Goal: Transaction & Acquisition: Purchase product/service

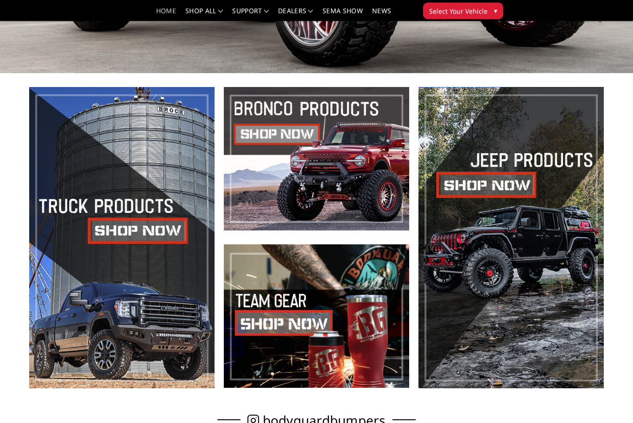
scroll to position [252, 0]
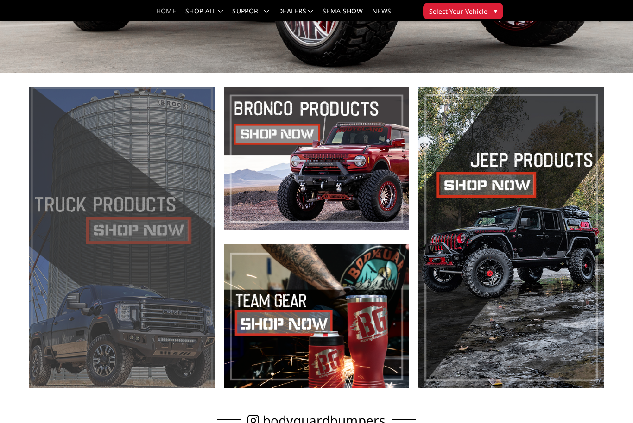
click at [52, 330] on span at bounding box center [121, 238] width 185 height 302
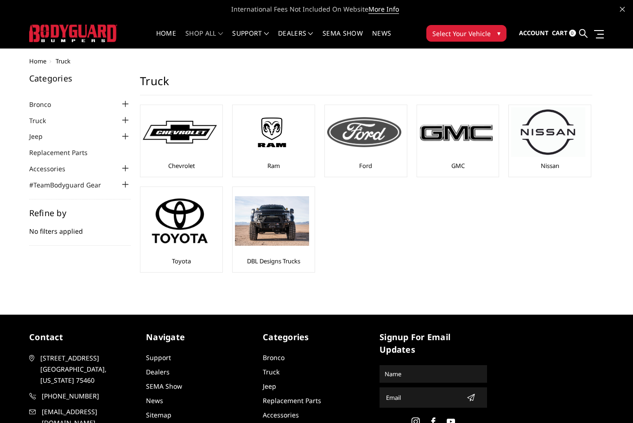
click at [354, 146] on img at bounding box center [364, 132] width 74 height 30
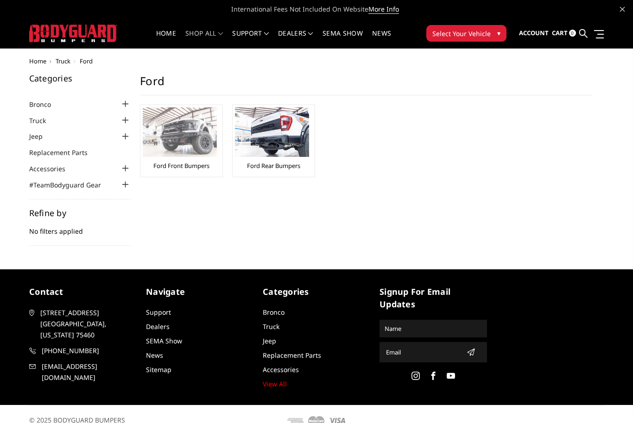
click at [189, 149] on img at bounding box center [180, 132] width 74 height 50
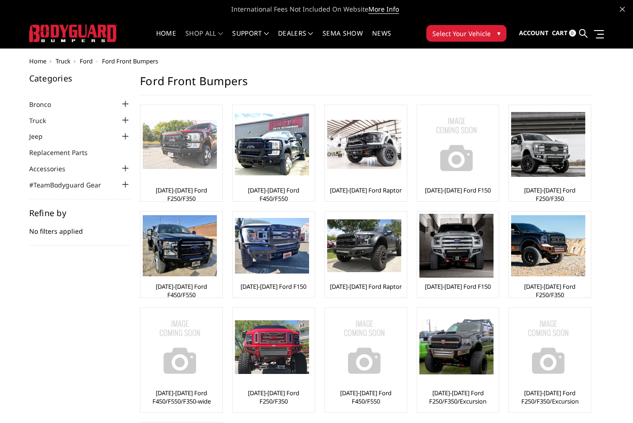
click at [175, 191] on link "[DATE]-[DATE] Ford F250/F350" at bounding box center [181, 194] width 77 height 17
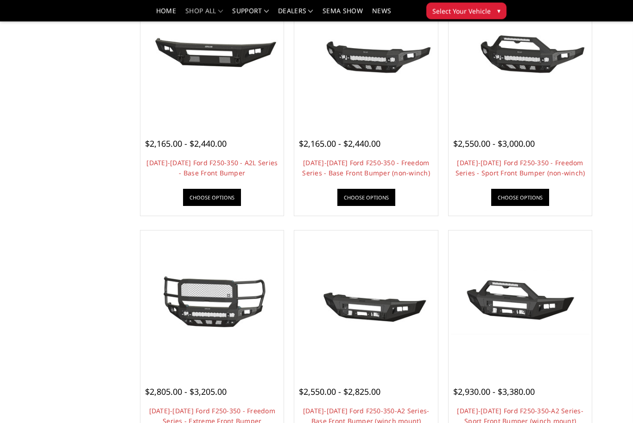
scroll to position [380, 0]
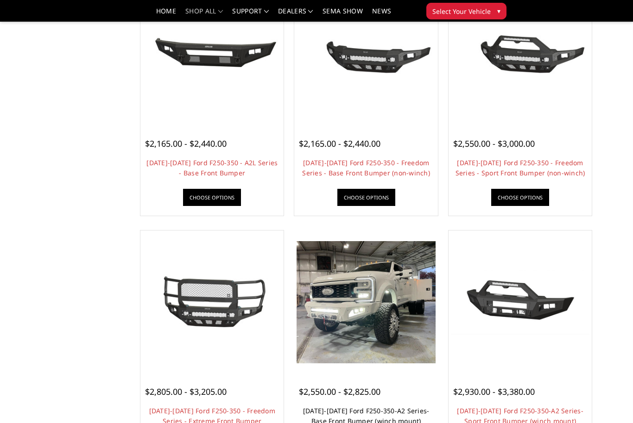
click at [334, 415] on link "2023-2025 Ford F250-350-A2 Series-Base Front Bumper (winch mount)" at bounding box center [366, 416] width 126 height 19
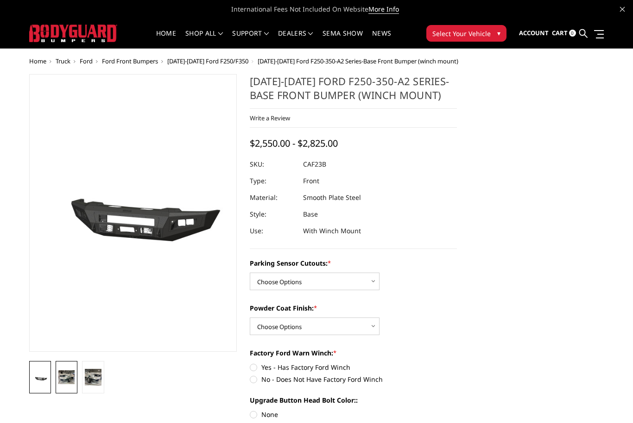
click at [63, 381] on img at bounding box center [66, 378] width 16 height 14
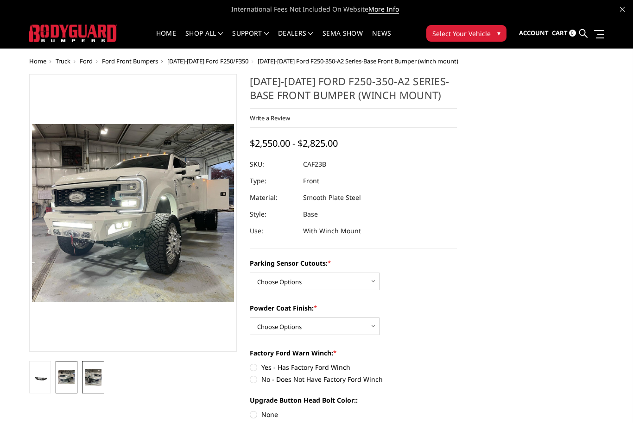
click at [94, 375] on img at bounding box center [93, 377] width 16 height 16
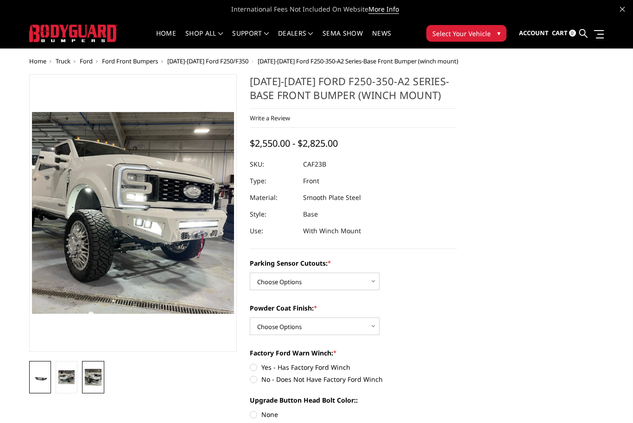
click at [42, 376] on img at bounding box center [40, 378] width 16 height 7
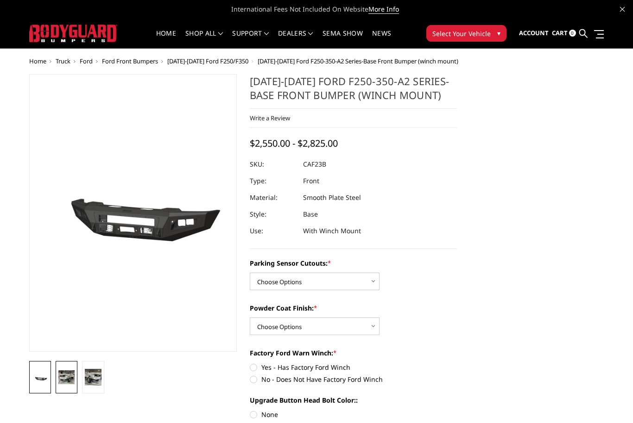
click at [68, 379] on img at bounding box center [66, 378] width 16 height 14
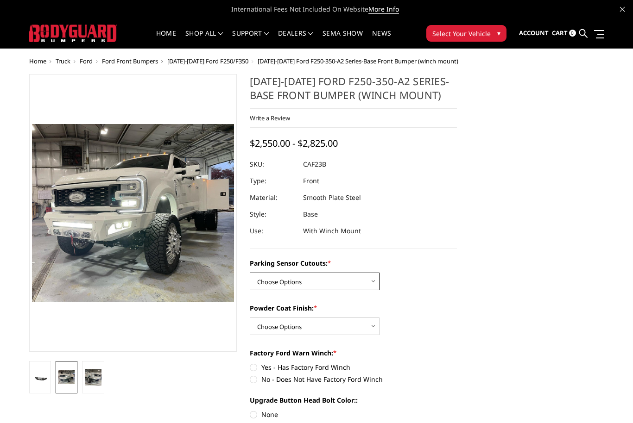
click at [370, 288] on select "Choose Options No-Without Parking Sensor Cutouts Yes-With Parking Sensor Cutouts" at bounding box center [315, 282] width 130 height 18
select select "2399"
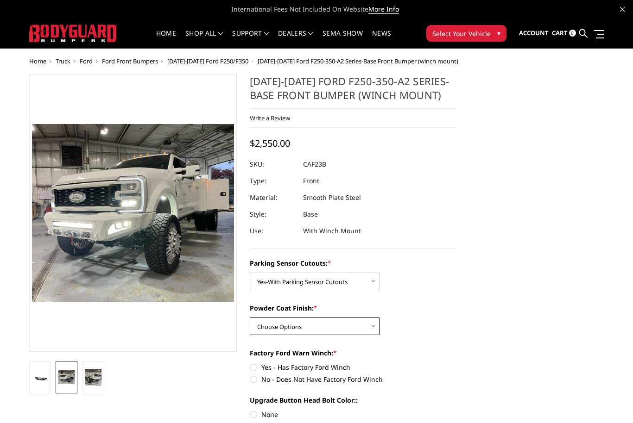
click at [377, 327] on select "Choose Options Bare Metal Textured Black Powder Coat" at bounding box center [315, 327] width 130 height 18
select select "2400"
click at [255, 372] on label "Yes - Has Factory Ford Winch" at bounding box center [354, 368] width 208 height 10
click at [250, 363] on input "Yes - Has Factory Ford Winch" at bounding box center [250, 363] width 0 height 0
radio input "true"
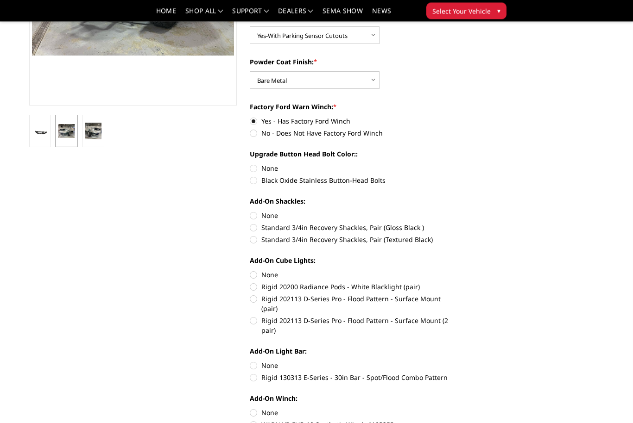
scroll to position [220, 0]
click at [257, 372] on label "Rigid 130313 E-Series - 30in Bar - Spot/Flood Combo Pattern" at bounding box center [354, 377] width 208 height 10
click at [457, 360] on input "Rigid 130313 E-Series - 30in Bar - Spot/Flood Combo Pattern" at bounding box center [457, 360] width 0 height 0
radio input "true"
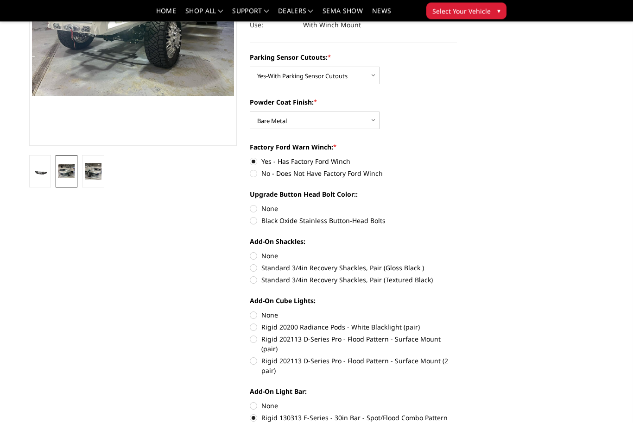
scroll to position [181, 0]
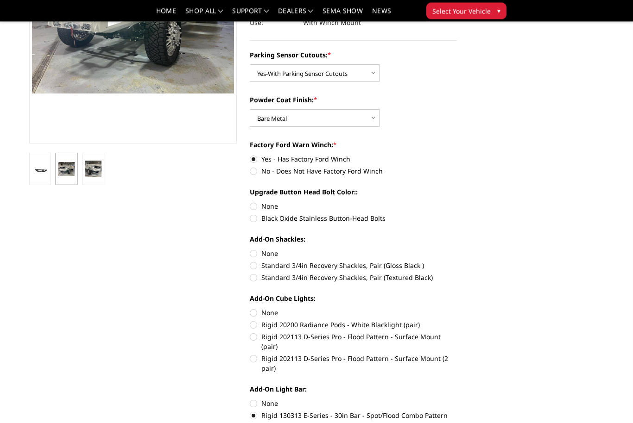
click at [251, 411] on label "Rigid 130313 E-Series - 30in Bar - Spot/Flood Combo Pattern" at bounding box center [354, 416] width 208 height 10
click at [457, 400] on input "Rigid 130313 E-Series - 30in Bar - Spot/Flood Combo Pattern" at bounding box center [457, 399] width 0 height 0
click at [251, 399] on label "None" at bounding box center [354, 404] width 208 height 10
click at [250, 399] on input "None" at bounding box center [250, 399] width 0 height 0
radio input "true"
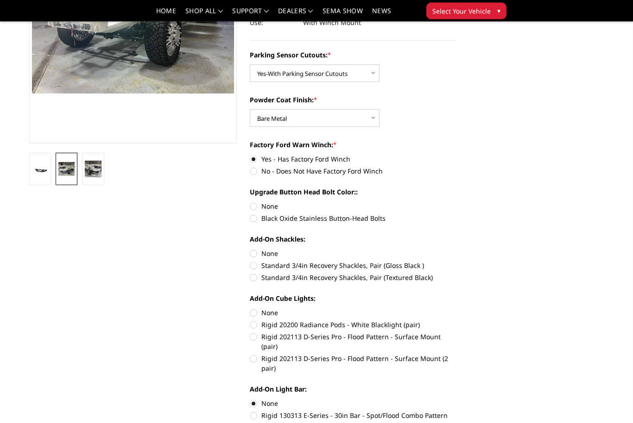
scroll to position [181, 0]
click at [252, 314] on label "None" at bounding box center [354, 313] width 208 height 10
click at [250, 309] on input "None" at bounding box center [250, 308] width 0 height 0
radio input "true"
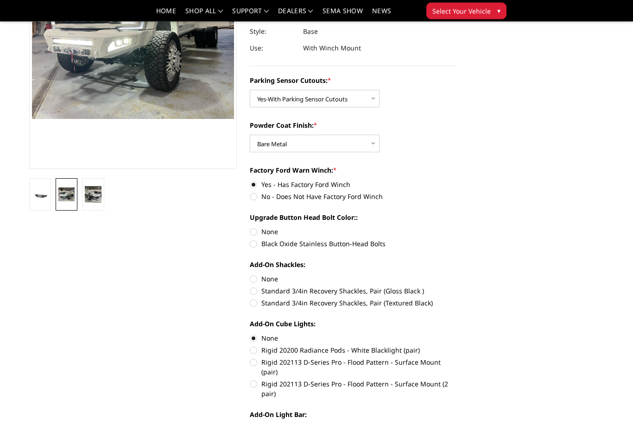
scroll to position [156, 0]
click at [250, 379] on label "Rigid 202113 D-Series Pro - Flood Pattern - Surface Mount (2 pair)" at bounding box center [354, 388] width 208 height 19
click at [457, 358] on input "Rigid 202113 D-Series Pro - Flood Pattern - Surface Mount (2 pair)" at bounding box center [457, 357] width 0 height 0
radio input "true"
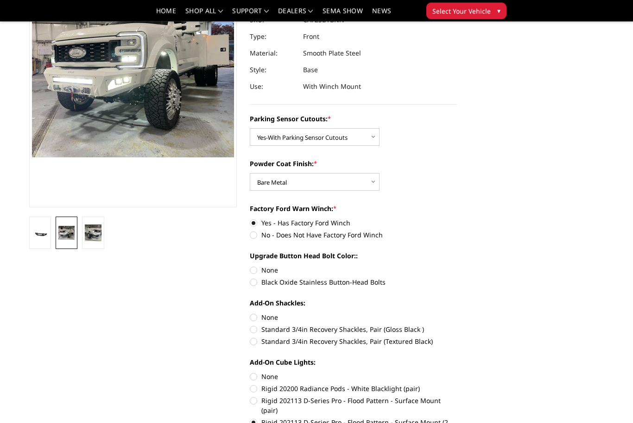
scroll to position [116, 0]
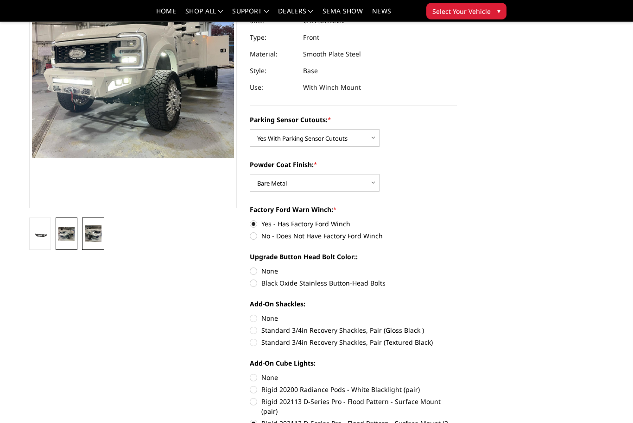
click at [92, 232] on img at bounding box center [93, 234] width 16 height 16
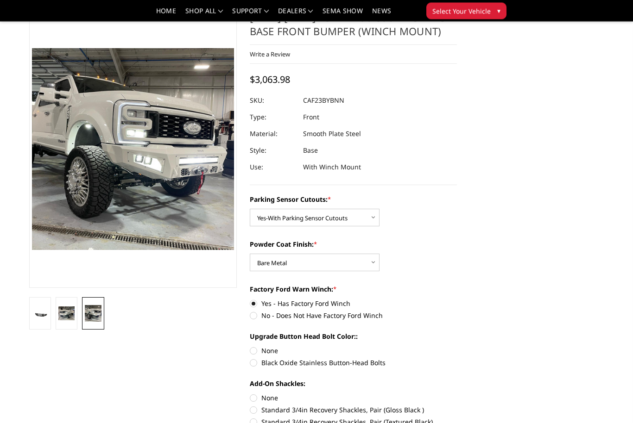
scroll to position [35, 0]
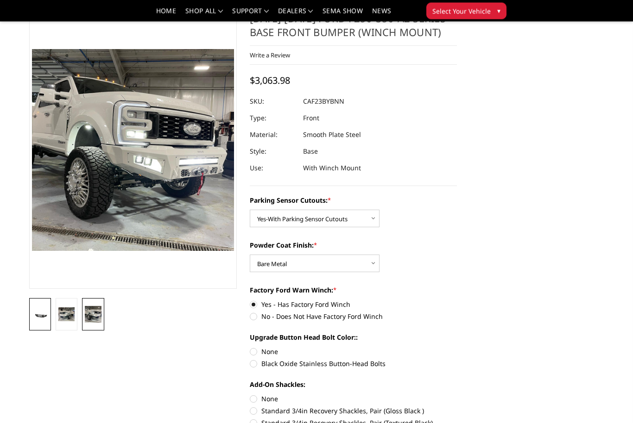
click at [42, 313] on img at bounding box center [40, 315] width 16 height 7
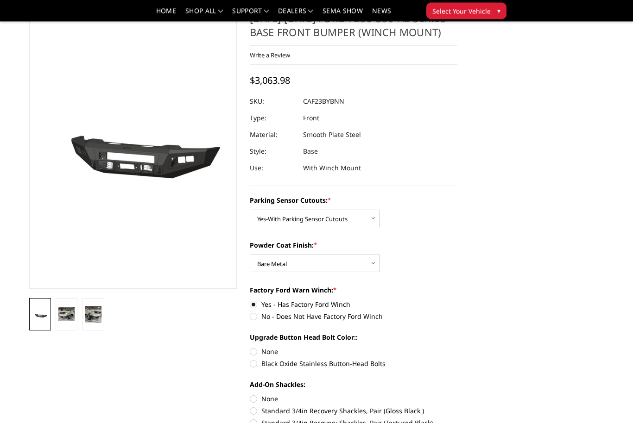
scroll to position [36, 0]
click at [67, 316] on img at bounding box center [66, 315] width 16 height 14
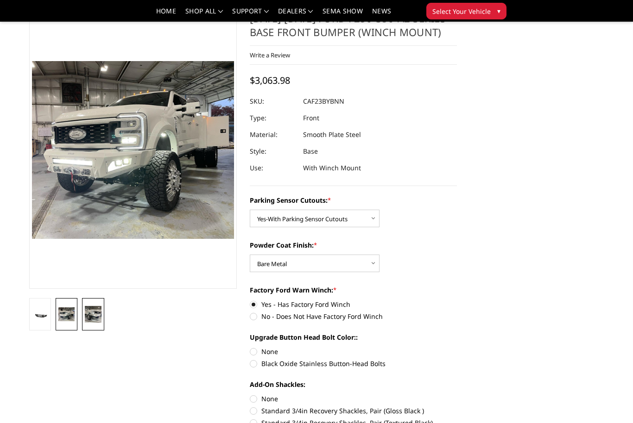
click at [96, 317] on img at bounding box center [93, 314] width 16 height 16
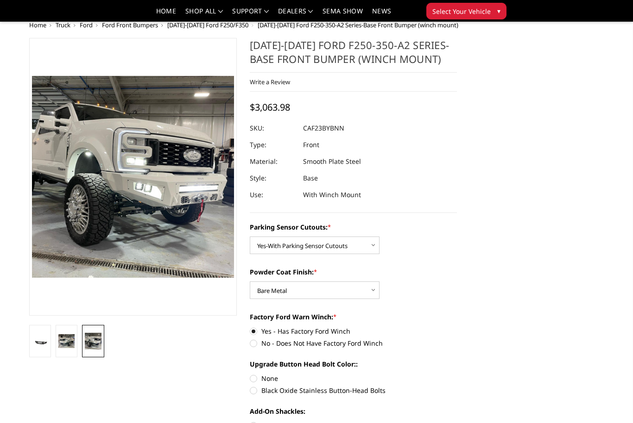
scroll to position [0, 0]
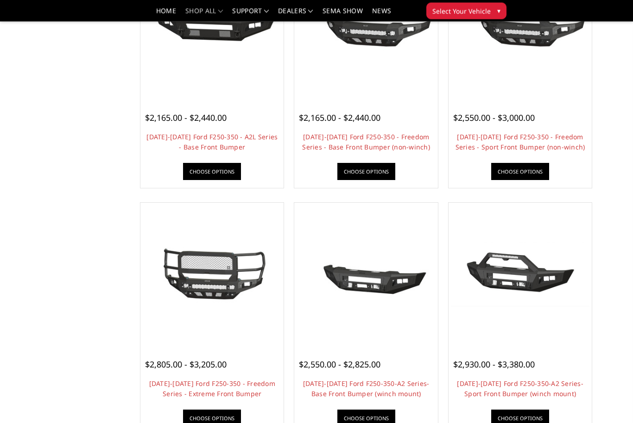
scroll to position [405, 0]
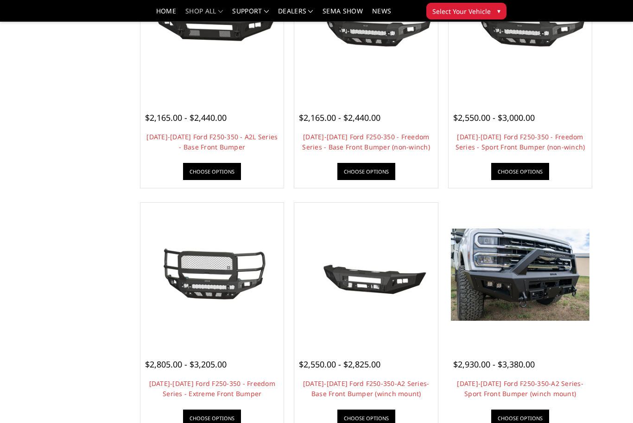
click at [563, 285] on img at bounding box center [520, 275] width 139 height 92
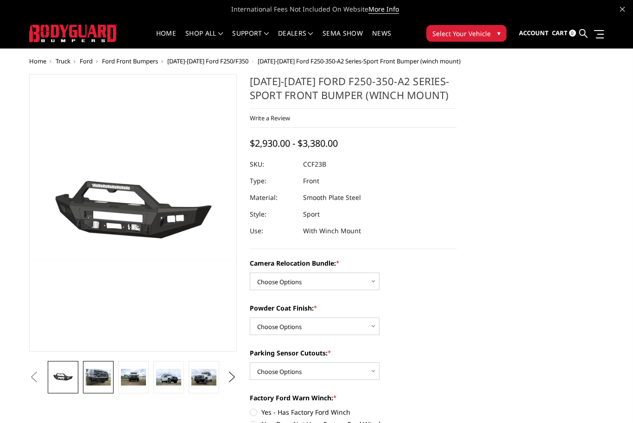
click at [98, 376] on img at bounding box center [98, 377] width 25 height 17
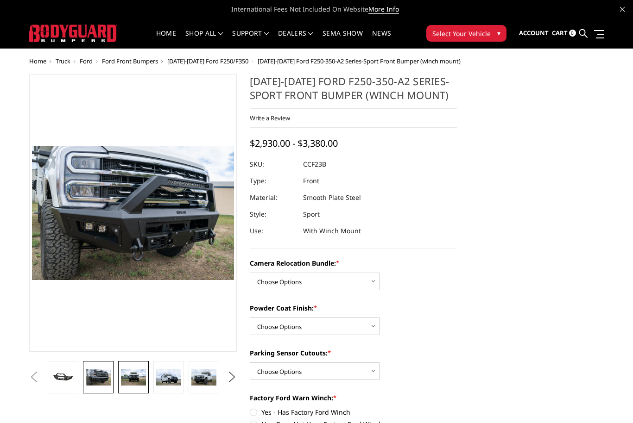
click at [132, 378] on img at bounding box center [133, 377] width 25 height 17
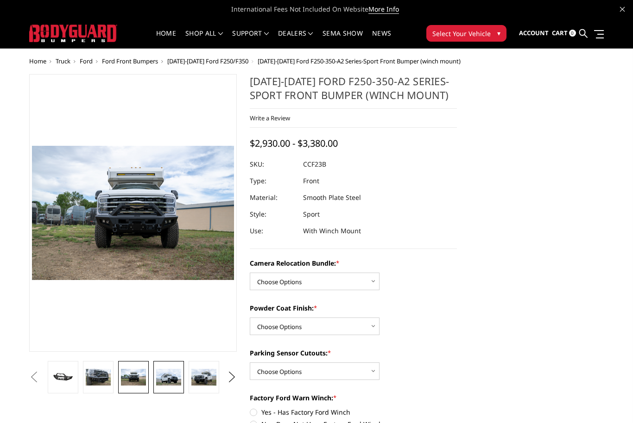
click at [168, 376] on img at bounding box center [168, 377] width 25 height 17
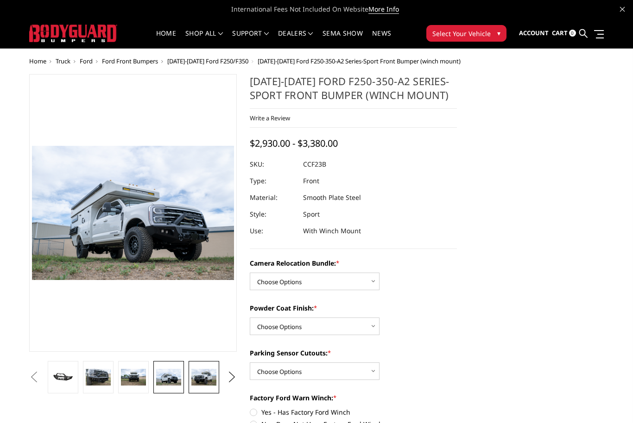
click at [206, 378] on img at bounding box center [203, 377] width 25 height 17
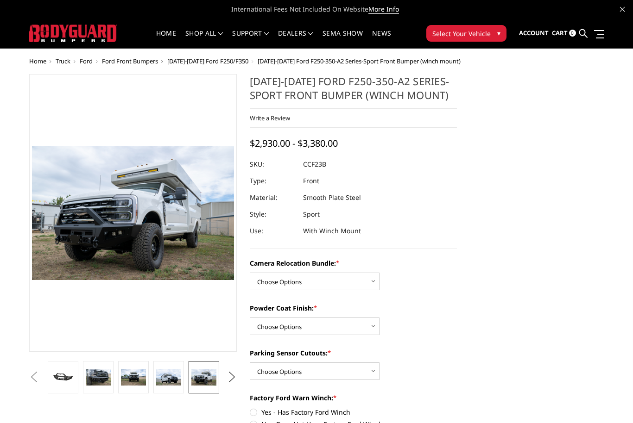
click at [233, 378] on button "Next" at bounding box center [232, 378] width 14 height 14
click at [207, 376] on img at bounding box center [203, 377] width 25 height 17
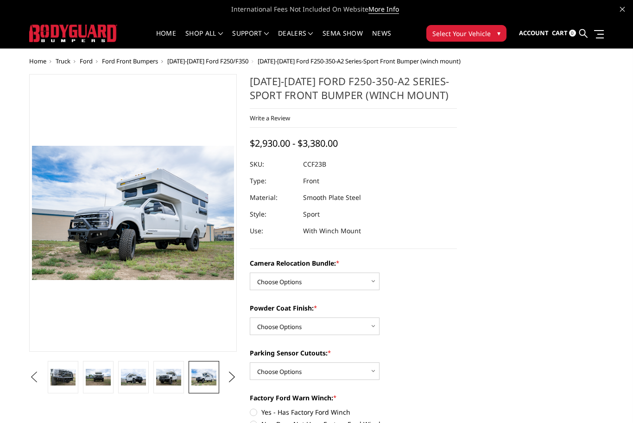
click at [41, 380] on button "Previous" at bounding box center [34, 378] width 14 height 14
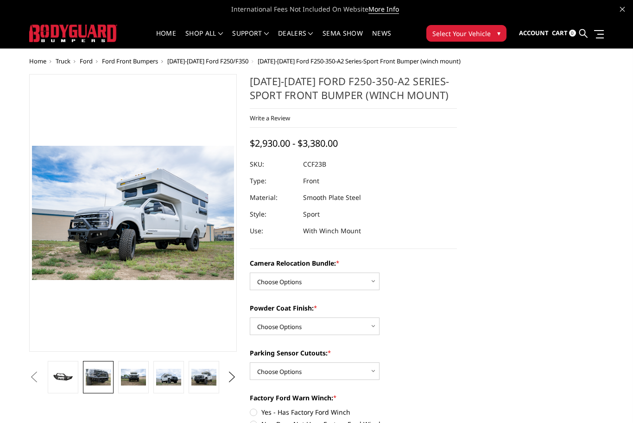
click at [101, 375] on img at bounding box center [98, 377] width 25 height 17
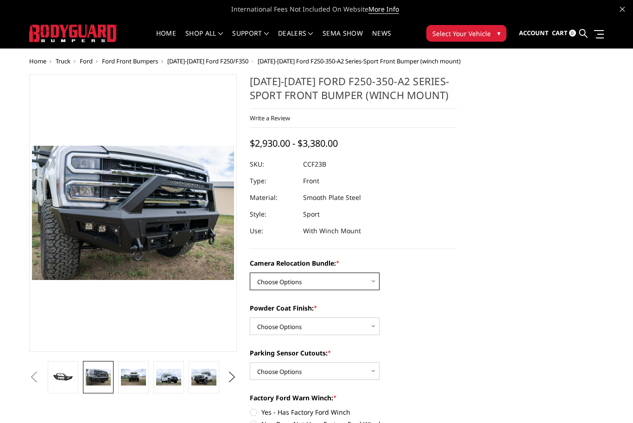
click at [372, 282] on select "Choose Options WITHOUT Camera Relocation Bundle WITH Camera Relocation Bundle" at bounding box center [315, 282] width 130 height 18
select select "2614"
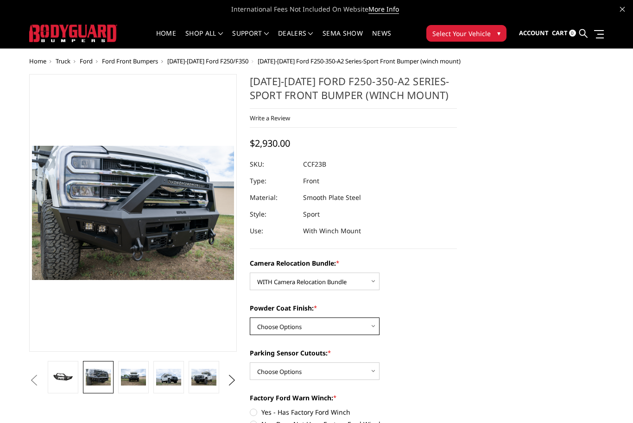
click at [379, 328] on select "Choose Options Textured Black Powder Coat Bare Metal" at bounding box center [315, 327] width 130 height 18
select select "2612"
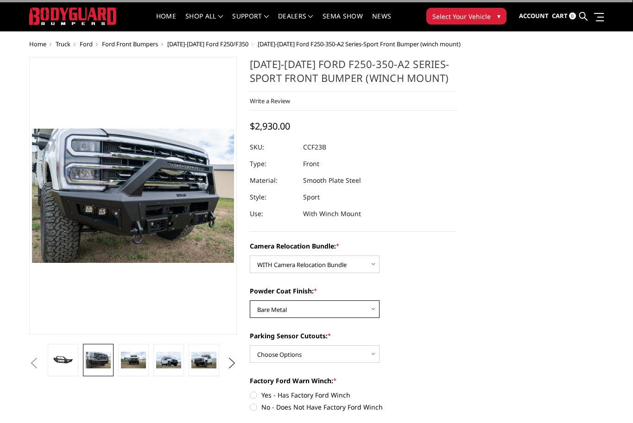
scroll to position [43, 0]
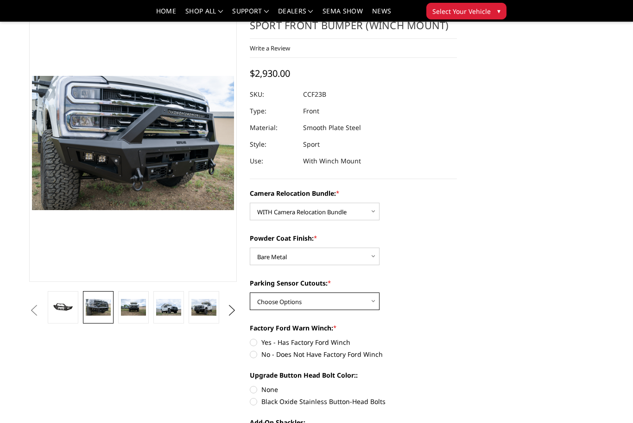
click at [374, 301] on select "Choose Options Yes - With Parking Sensor Cutouts No - Without Parking Sensor Cu…" at bounding box center [315, 302] width 130 height 18
select select "2611"
click at [253, 357] on label "No - Does Not Have Factory Ford Winch" at bounding box center [354, 355] width 208 height 10
click at [457, 338] on input "No - Does Not Have Factory Ford Winch" at bounding box center [457, 338] width 0 height 0
radio input "true"
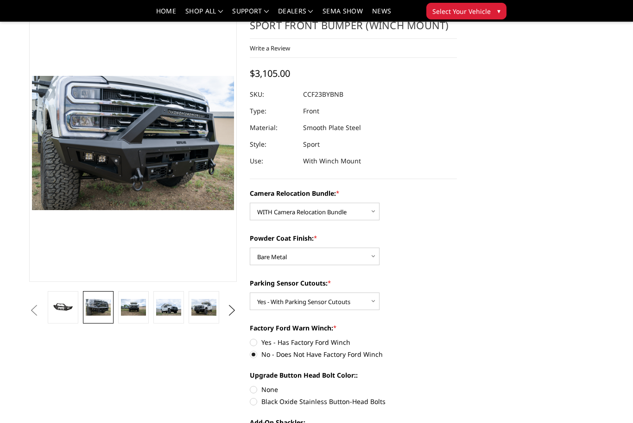
click at [256, 344] on label "Yes - Has Factory Ford Winch" at bounding box center [354, 343] width 208 height 10
click at [250, 338] on input "Yes - Has Factory Ford Winch" at bounding box center [250, 338] width 0 height 0
radio input "true"
click at [256, 356] on label "No - Does Not Have Factory Ford Winch" at bounding box center [354, 355] width 208 height 10
click at [457, 338] on input "No - Does Not Have Factory Ford Winch" at bounding box center [457, 338] width 0 height 0
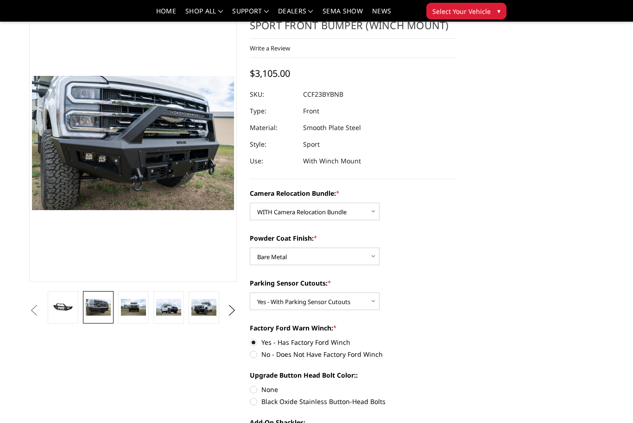
radio input "true"
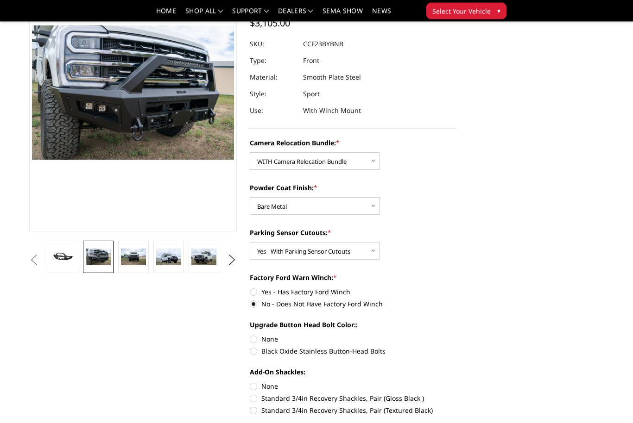
scroll to position [97, 0]
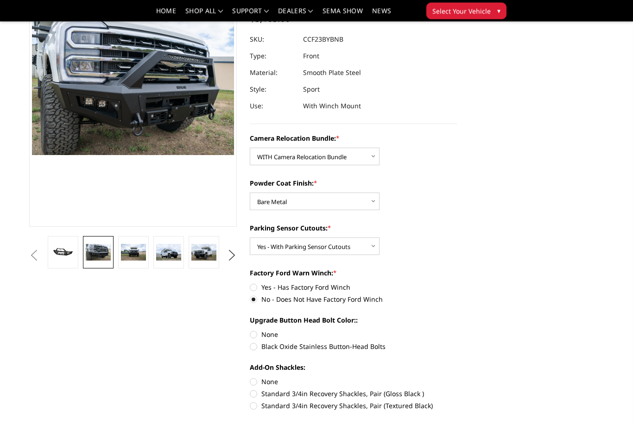
click at [256, 346] on label "Black Oxide Stainless Button-Head Bolts" at bounding box center [354, 347] width 208 height 10
click at [457, 331] on input "Black Oxide Stainless Button-Head Bolts" at bounding box center [457, 330] width 0 height 0
radio input "true"
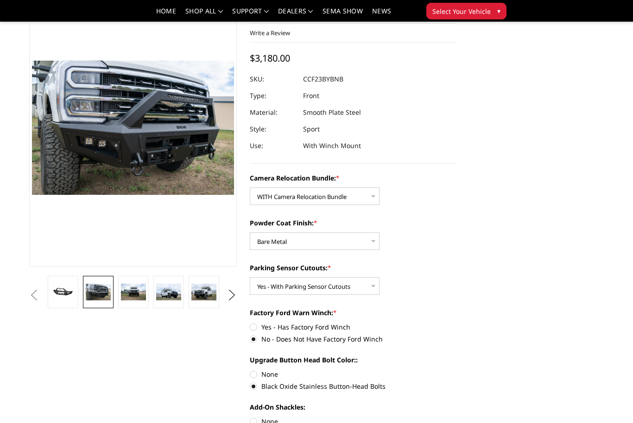
scroll to position [31, 0]
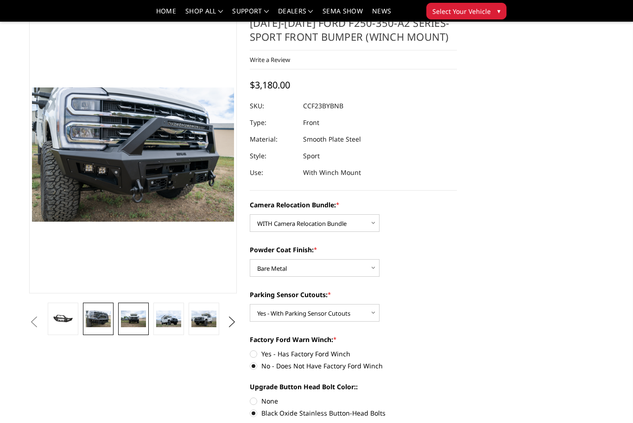
click at [138, 314] on img at bounding box center [133, 319] width 25 height 17
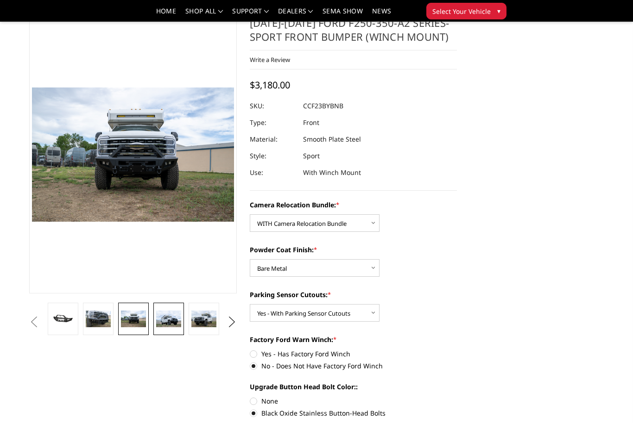
click at [177, 322] on img at bounding box center [168, 319] width 25 height 17
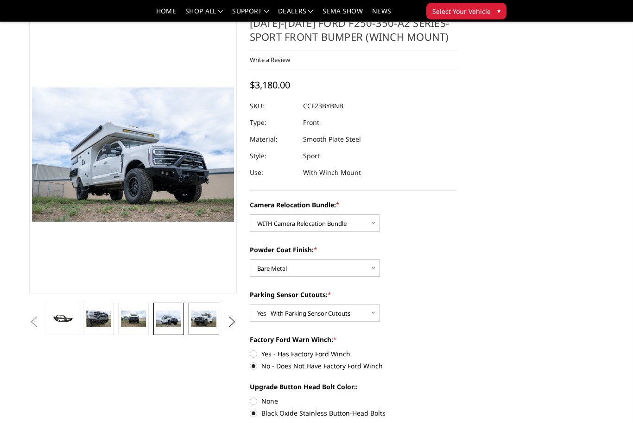
click at [205, 319] on img at bounding box center [203, 319] width 25 height 17
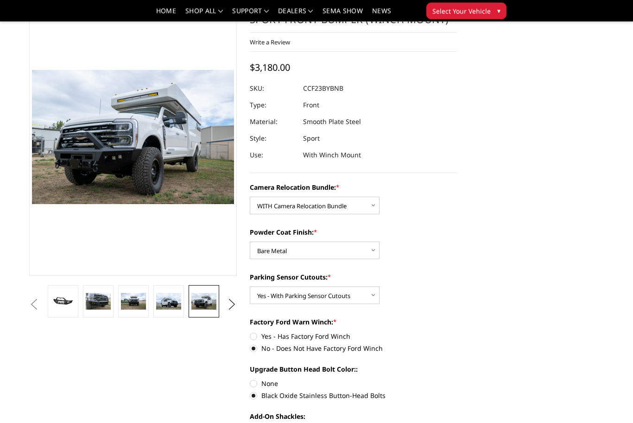
scroll to position [49, 0]
click at [258, 335] on label "Yes - Has Factory Ford Winch" at bounding box center [354, 337] width 208 height 10
click at [250, 332] on input "Yes - Has Factory Ford Winch" at bounding box center [250, 332] width 0 height 0
radio input "true"
click at [167, 299] on img at bounding box center [168, 301] width 25 height 17
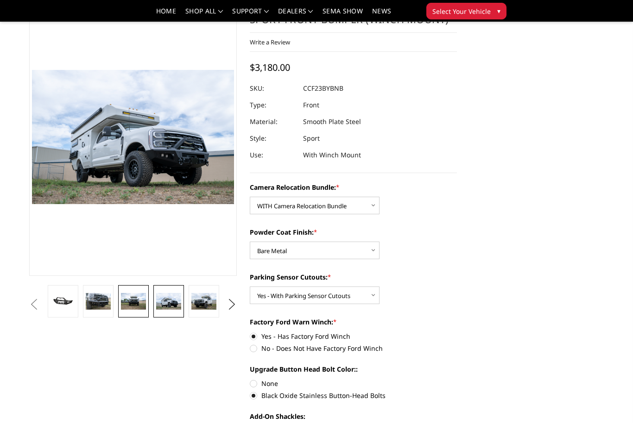
click at [127, 301] on img at bounding box center [133, 301] width 25 height 17
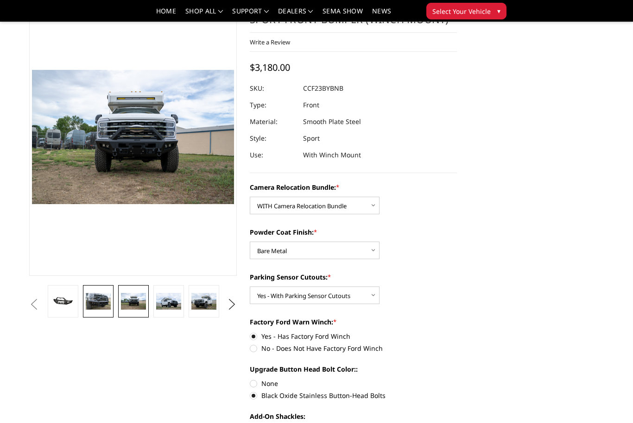
click at [94, 295] on img at bounding box center [98, 301] width 25 height 17
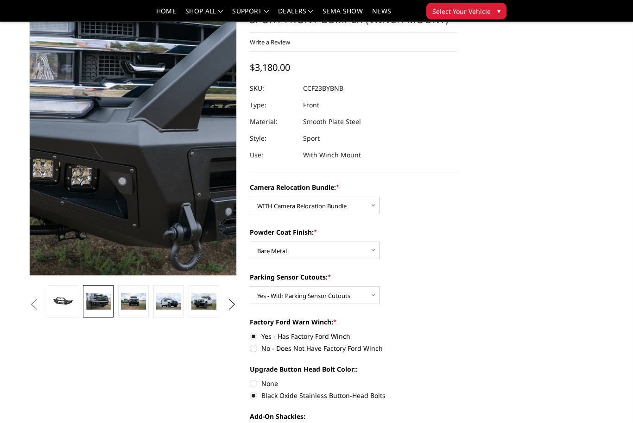
click at [112, 157] on img at bounding box center [171, 129] width 593 height 394
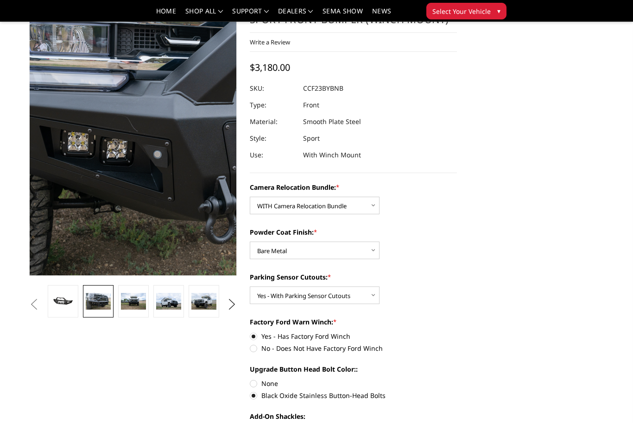
click at [93, 220] on img at bounding box center [207, 103] width 593 height 394
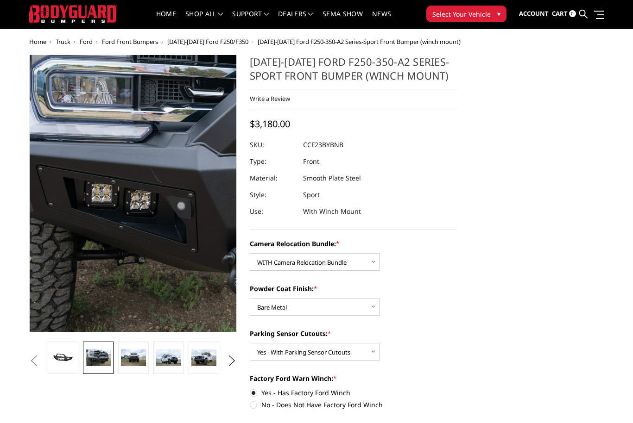
scroll to position [21, 0]
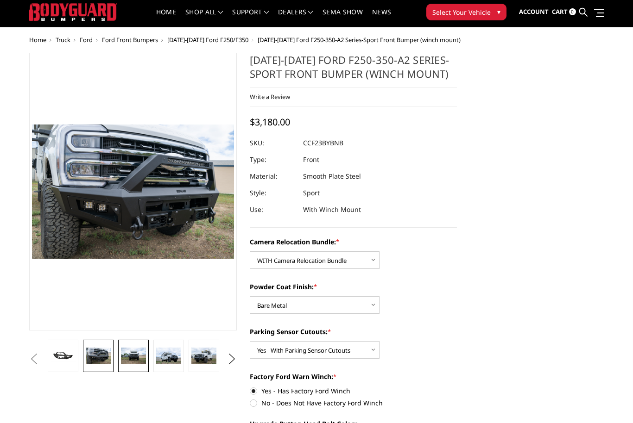
click at [131, 355] on img at bounding box center [133, 356] width 25 height 17
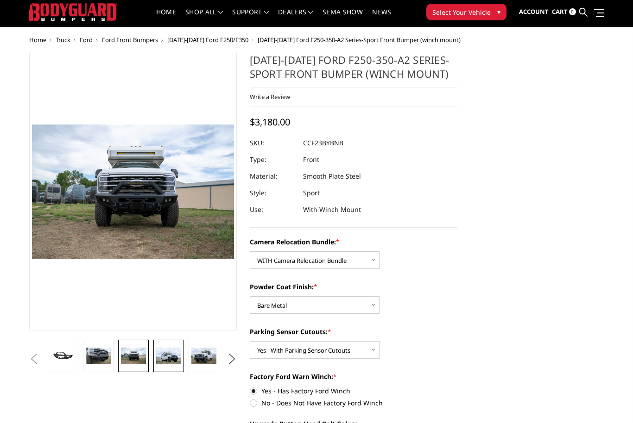
click at [164, 358] on img at bounding box center [168, 356] width 25 height 17
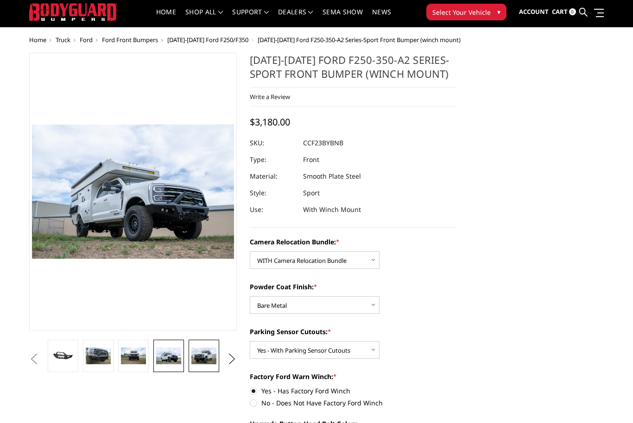
click at [199, 362] on img at bounding box center [203, 356] width 25 height 17
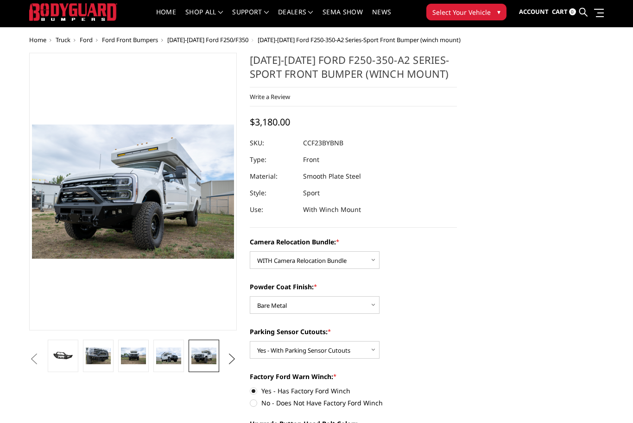
click at [232, 360] on button "Next" at bounding box center [232, 360] width 14 height 14
click at [204, 358] on img at bounding box center [203, 356] width 25 height 17
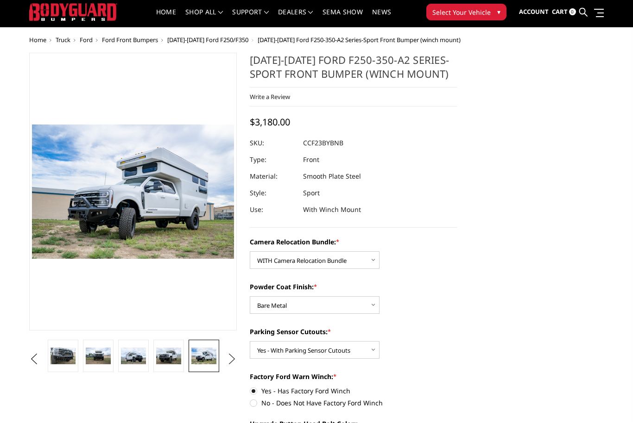
click at [234, 359] on button "Next" at bounding box center [232, 360] width 14 height 14
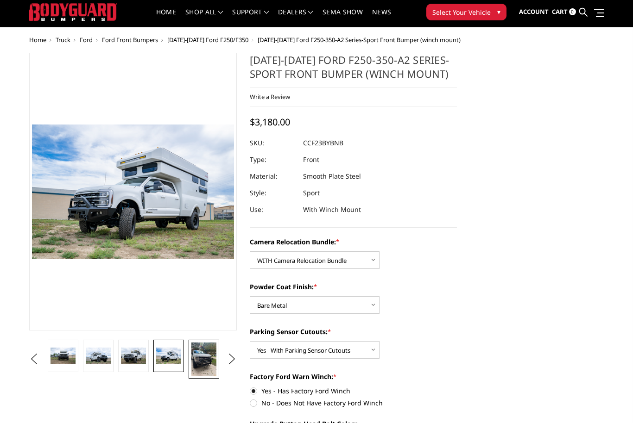
click at [203, 362] on img at bounding box center [203, 359] width 25 height 33
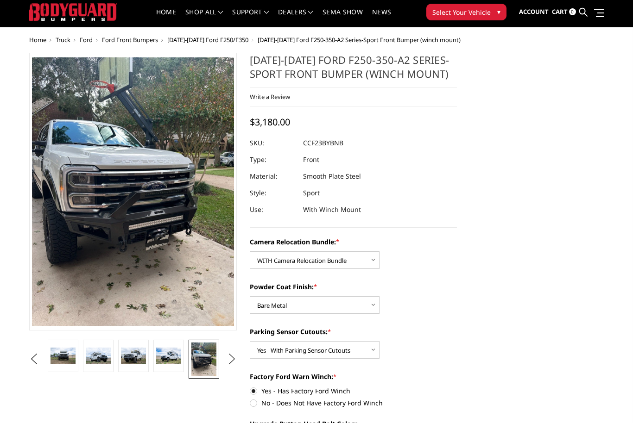
click at [230, 363] on button "Next" at bounding box center [232, 360] width 14 height 14
click at [205, 361] on img at bounding box center [203, 359] width 25 height 33
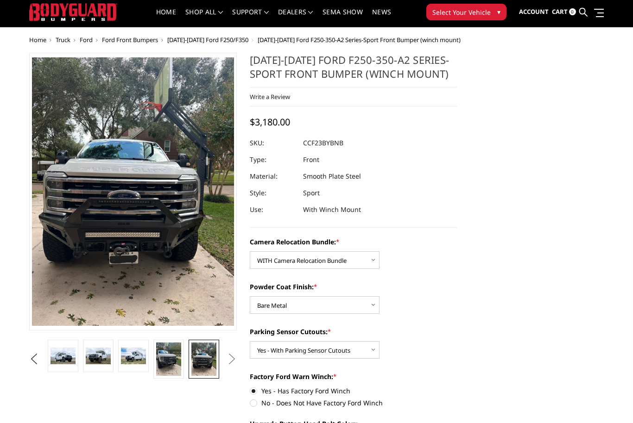
click at [234, 362] on button "Next" at bounding box center [232, 360] width 14 height 14
click at [232, 360] on button "Next" at bounding box center [232, 360] width 14 height 14
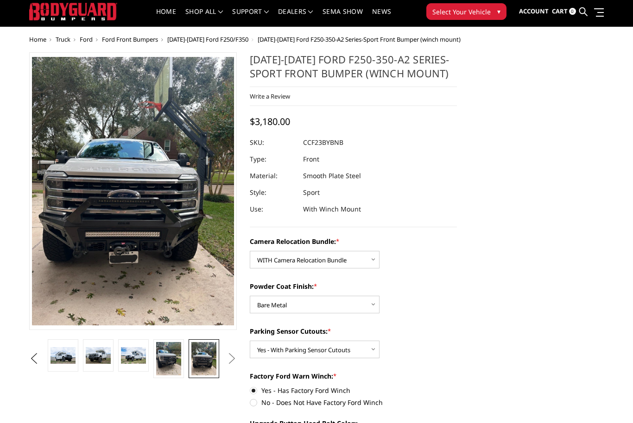
click at [232, 365] on button "Next" at bounding box center [232, 359] width 14 height 14
click at [234, 360] on button "Next" at bounding box center [232, 359] width 14 height 14
click at [233, 363] on button "Next" at bounding box center [232, 359] width 14 height 14
click at [166, 365] on img at bounding box center [168, 358] width 25 height 33
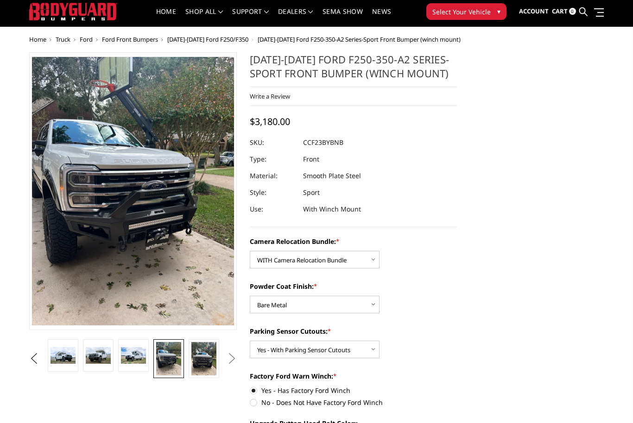
click at [201, 365] on img at bounding box center [203, 358] width 25 height 33
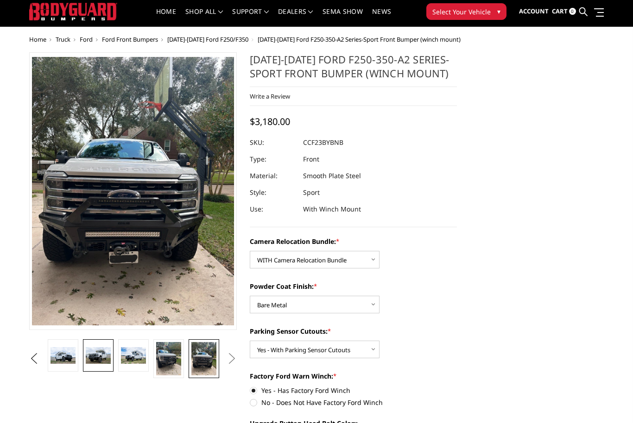
click at [99, 356] on img at bounding box center [98, 355] width 25 height 17
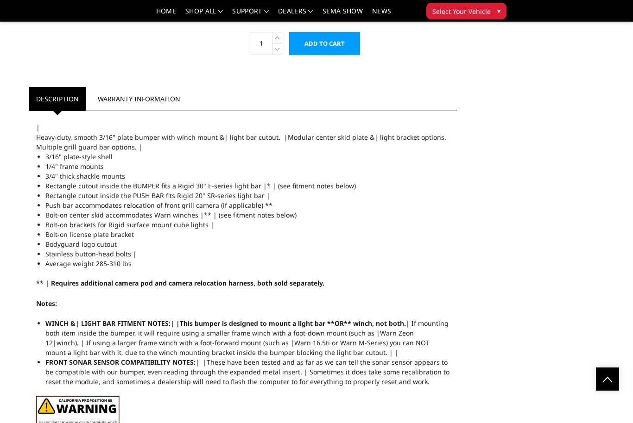
scroll to position [839, 0]
